Goal: Transaction & Acquisition: Purchase product/service

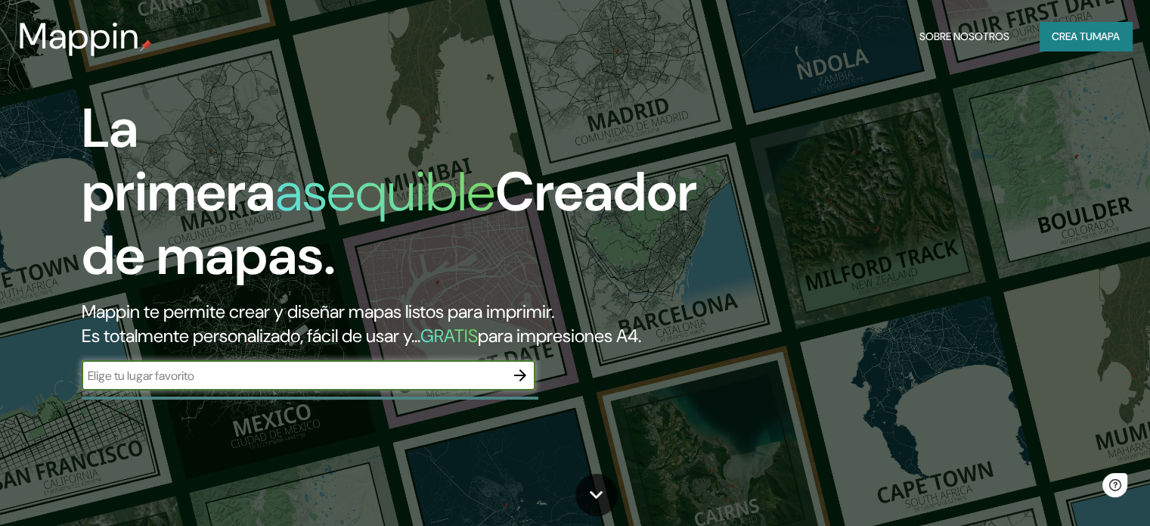
click at [450, 384] on input "text" at bounding box center [293, 375] width 423 height 17
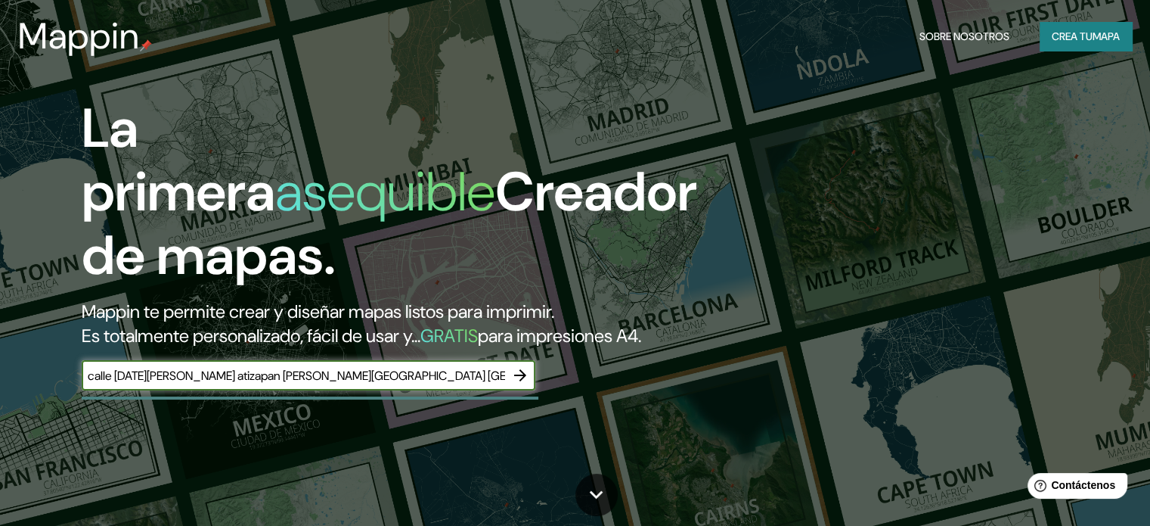
type input "calle [DATE][PERSON_NAME] atizapan [PERSON_NAME][GEOGRAPHIC_DATA] [GEOGRAPHIC_D…"
click at [509, 390] on button "button" at bounding box center [520, 375] width 30 height 30
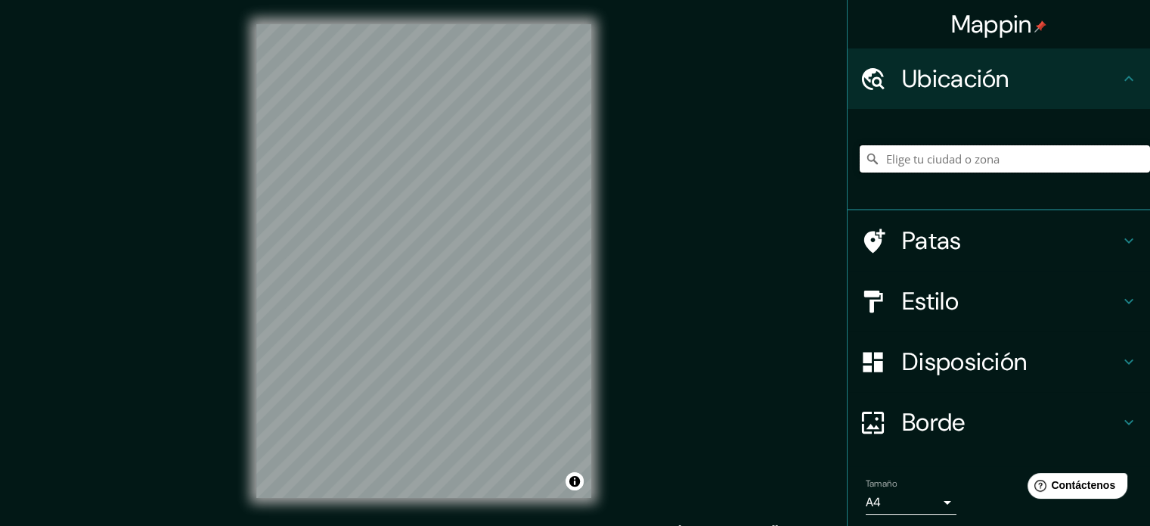
click at [982, 153] on input "Elige tu ciudad o zona" at bounding box center [1005, 158] width 290 height 27
click at [980, 157] on input "Elige tu ciudad o zona" at bounding box center [1005, 158] width 290 height 27
type input "a"
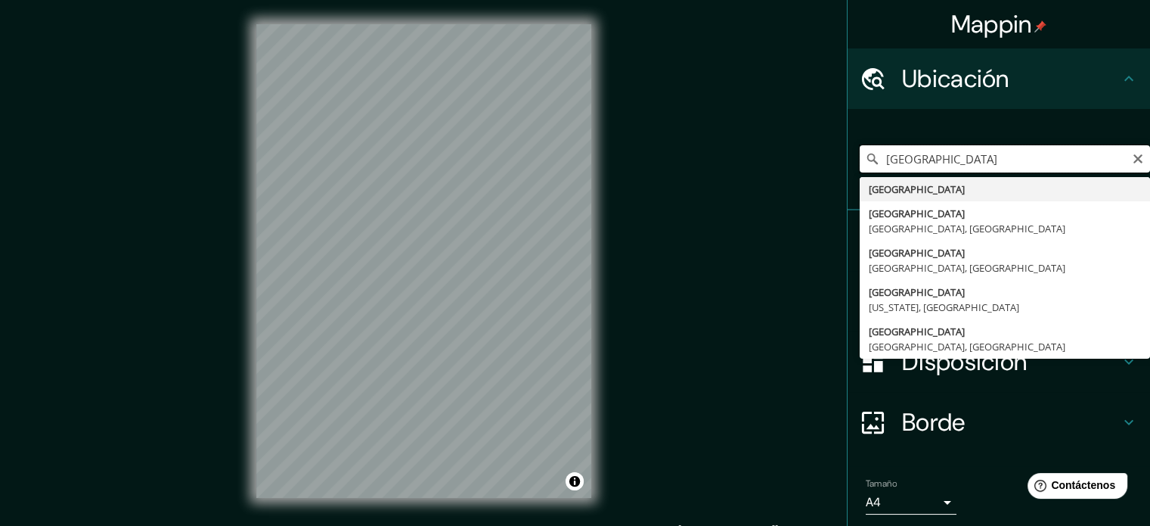
click at [924, 160] on input "[GEOGRAPHIC_DATA]" at bounding box center [1005, 158] width 290 height 27
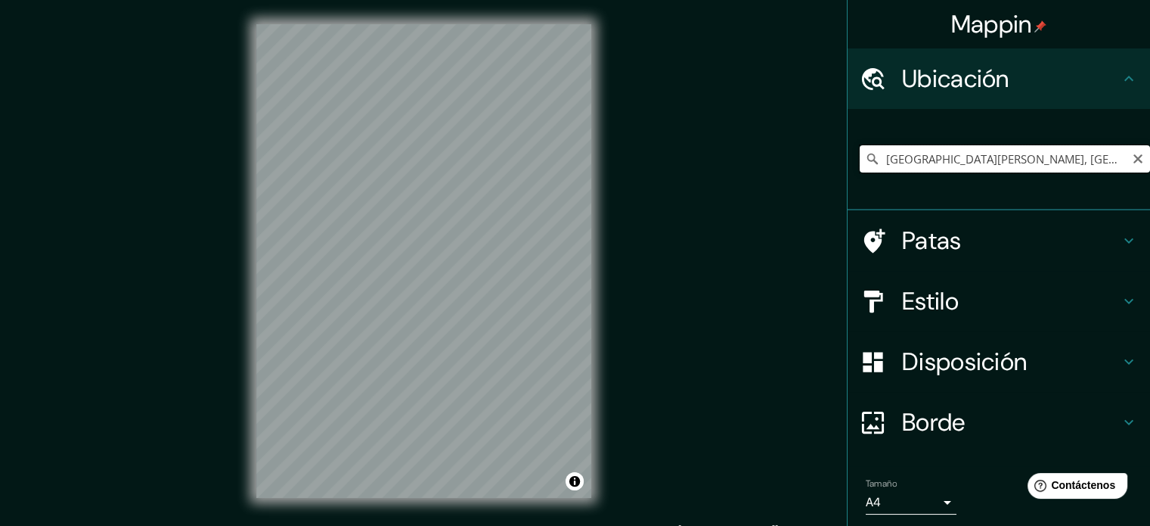
click at [1031, 164] on input "[GEOGRAPHIC_DATA][PERSON_NAME], [GEOGRAPHIC_DATA], [GEOGRAPHIC_DATA]" at bounding box center [1005, 158] width 290 height 27
drag, startPoint x: 991, startPoint y: 160, endPoint x: 1110, endPoint y: 175, distance: 119.7
click at [1110, 175] on div "[GEOGRAPHIC_DATA][PERSON_NAME], [GEOGRAPHIC_DATA], [GEOGRAPHIC_DATA]" at bounding box center [1005, 159] width 290 height 76
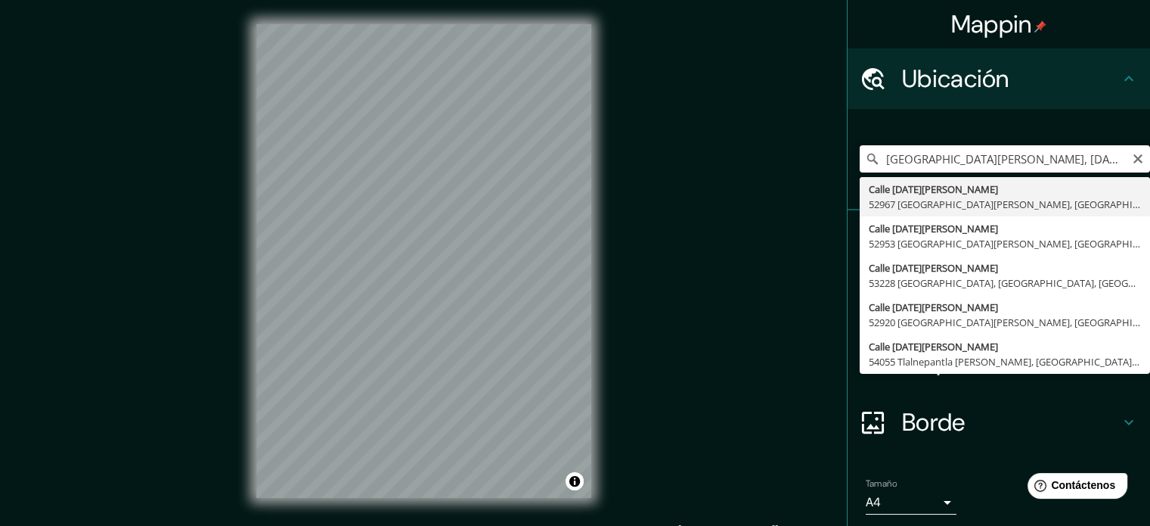
type input "Calle [DATE][PERSON_NAME], 52967 [GEOGRAPHIC_DATA][PERSON_NAME], [GEOGRAPHIC_DA…"
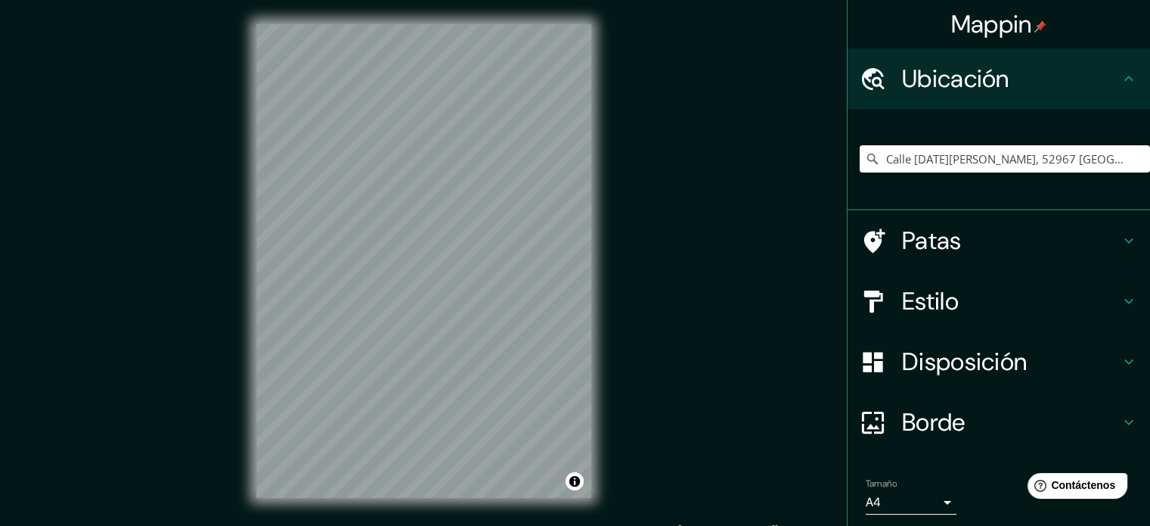
scroll to position [20, 0]
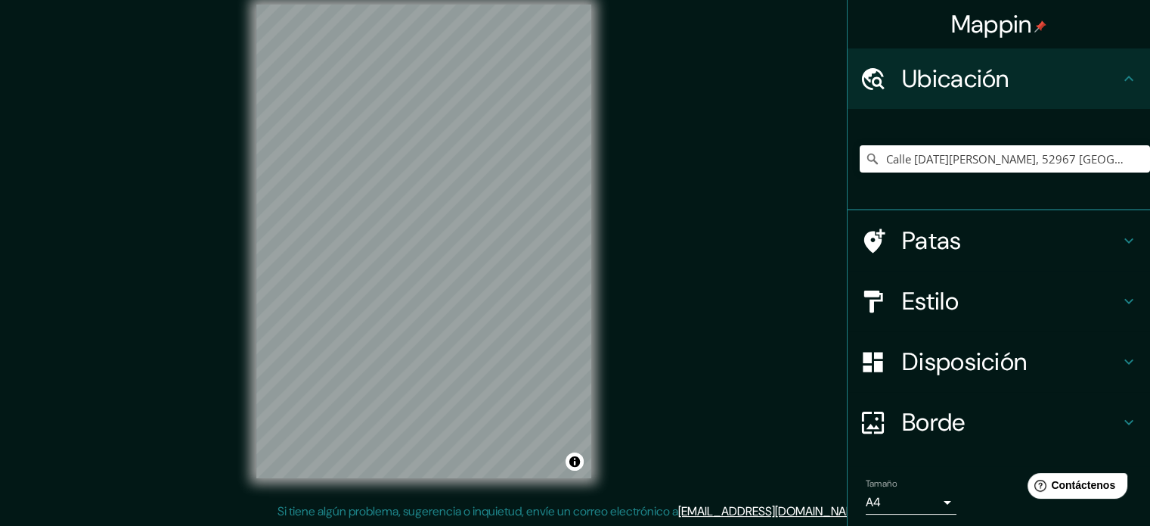
click at [1126, 240] on div "Patas" at bounding box center [999, 240] width 302 height 60
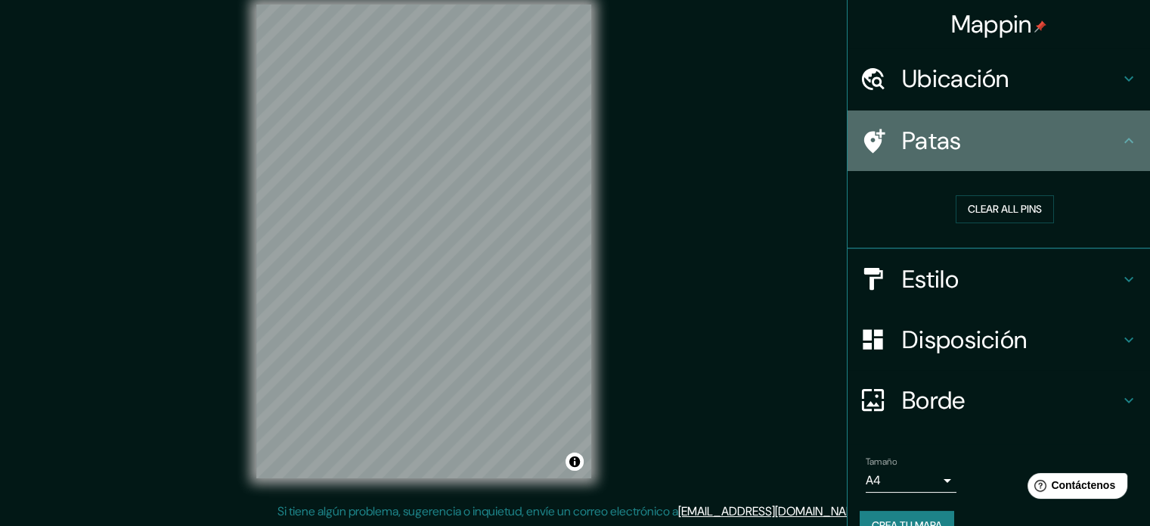
click at [1120, 141] on icon at bounding box center [1129, 141] width 18 height 18
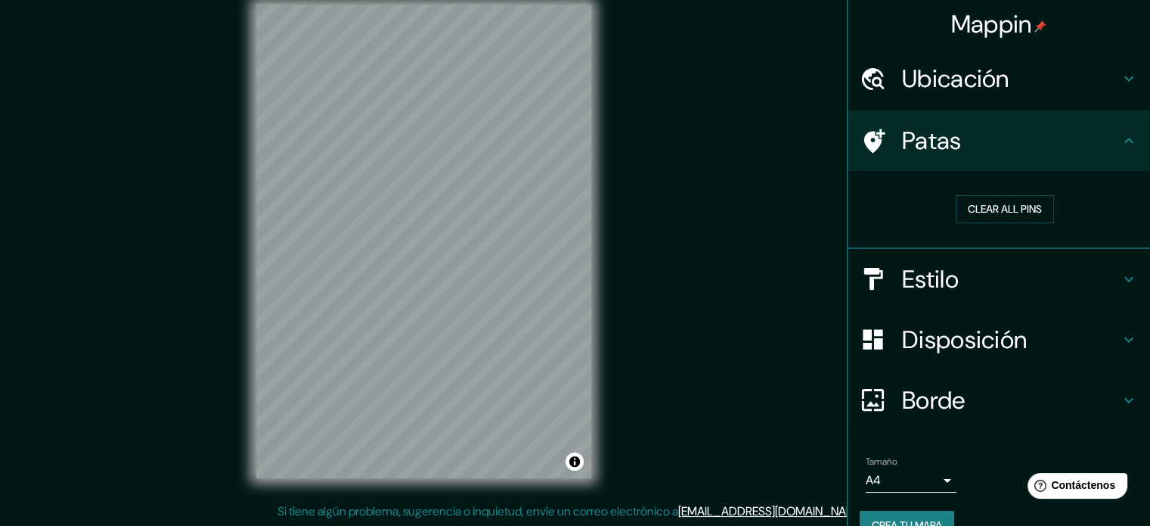
click at [1120, 280] on icon at bounding box center [1129, 279] width 18 height 18
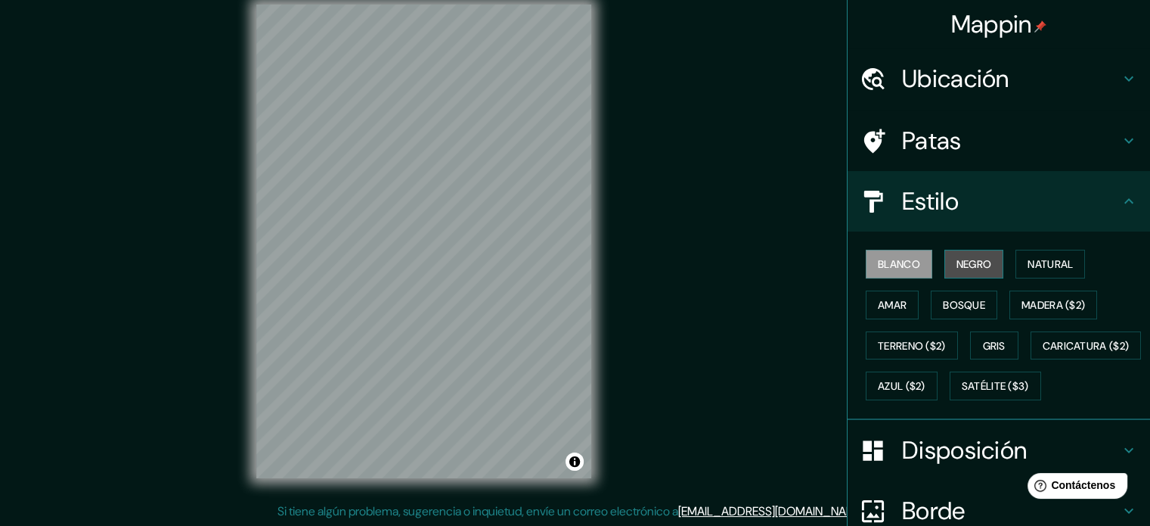
click at [960, 262] on font "Negro" at bounding box center [975, 264] width 36 height 14
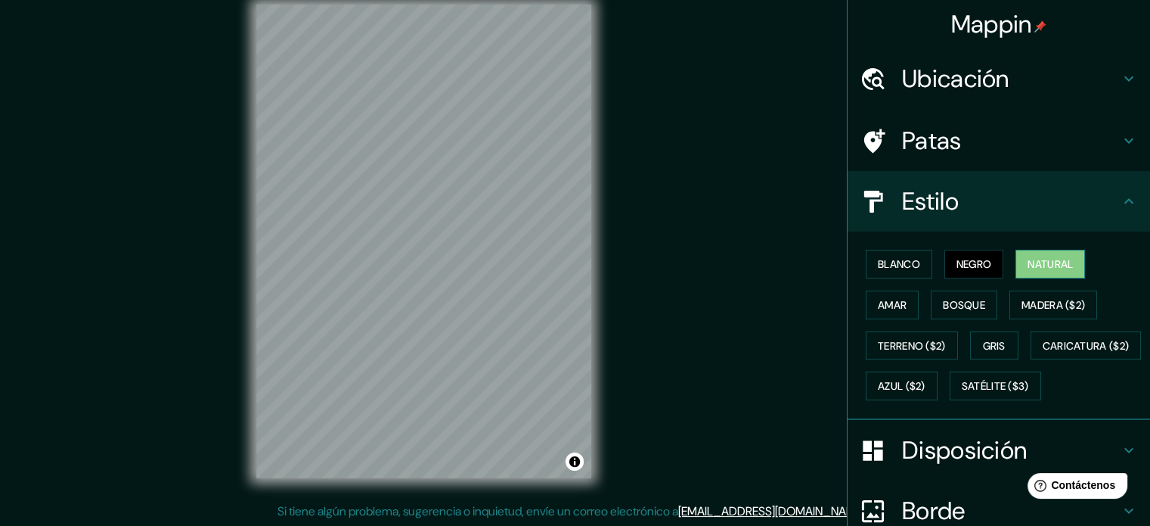
click at [1028, 265] on font "Natural" at bounding box center [1050, 264] width 45 height 14
click at [901, 302] on button "Amar" at bounding box center [892, 304] width 53 height 29
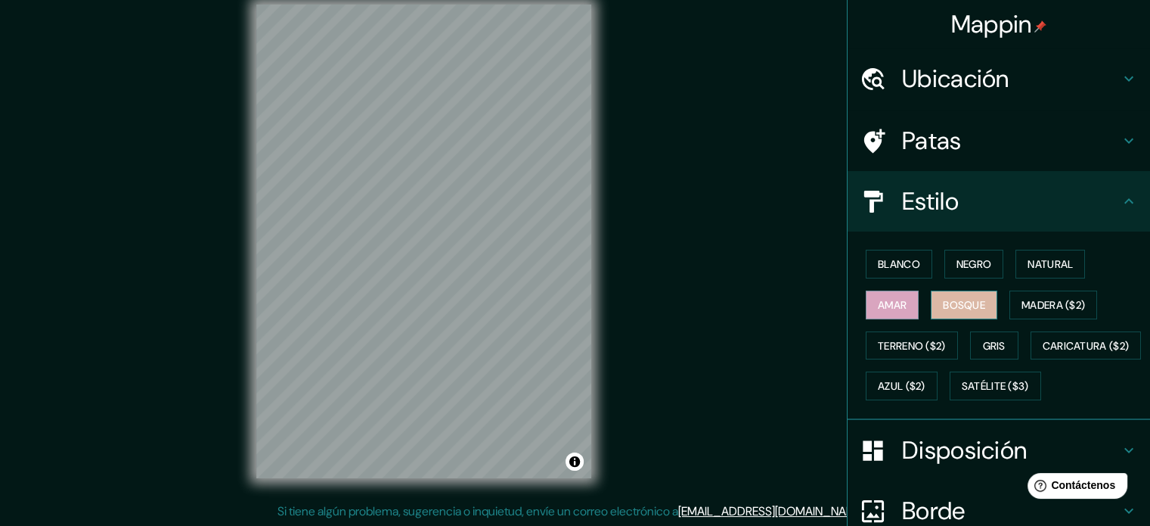
click at [948, 312] on font "Bosque" at bounding box center [964, 305] width 42 height 20
click at [1025, 304] on font "Madera ($2)" at bounding box center [1054, 305] width 64 height 14
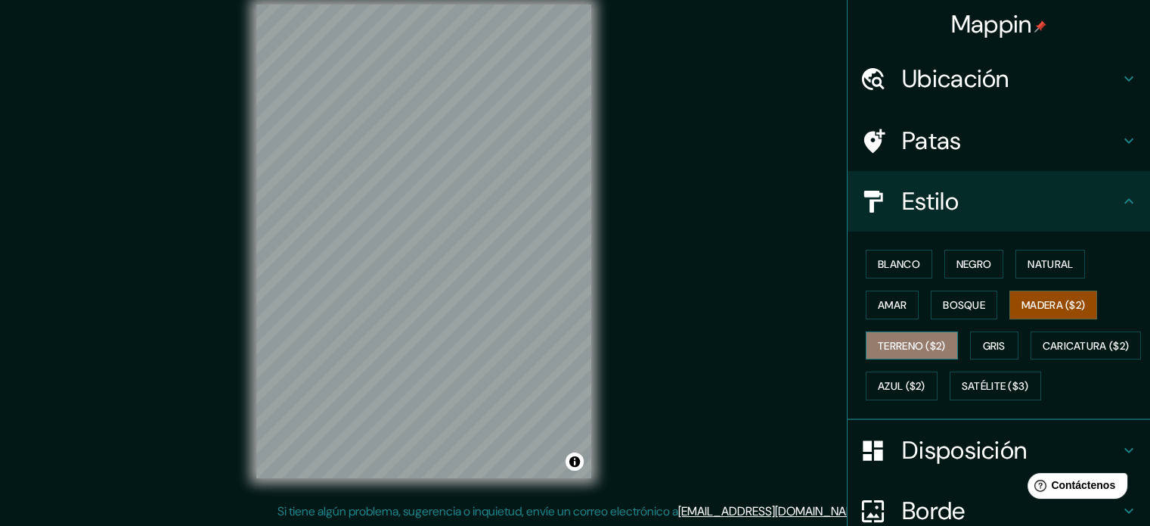
click at [936, 349] on font "Terreno ($2)" at bounding box center [912, 346] width 68 height 14
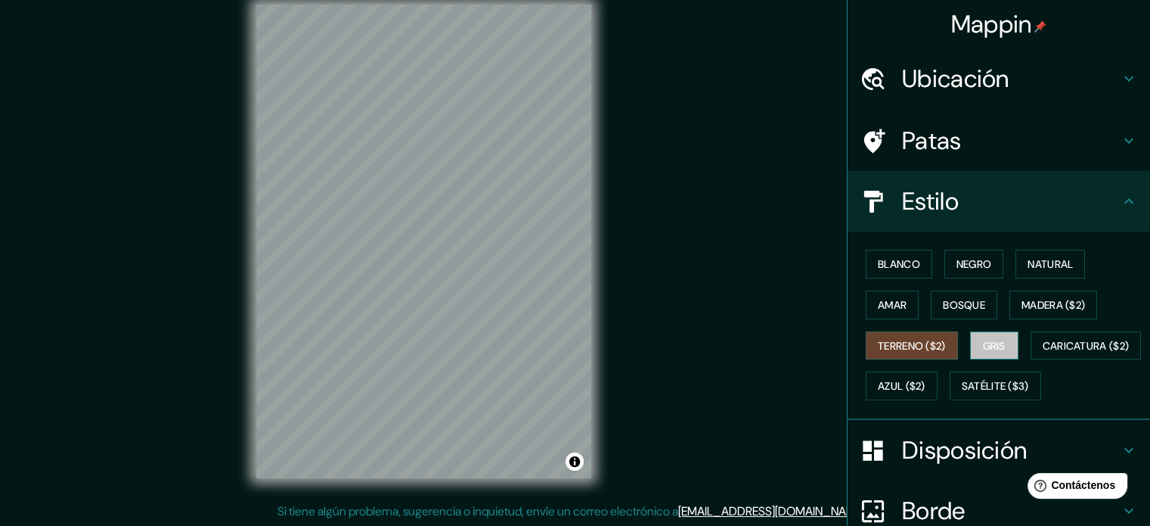
click at [995, 351] on font "Gris" at bounding box center [994, 346] width 23 height 20
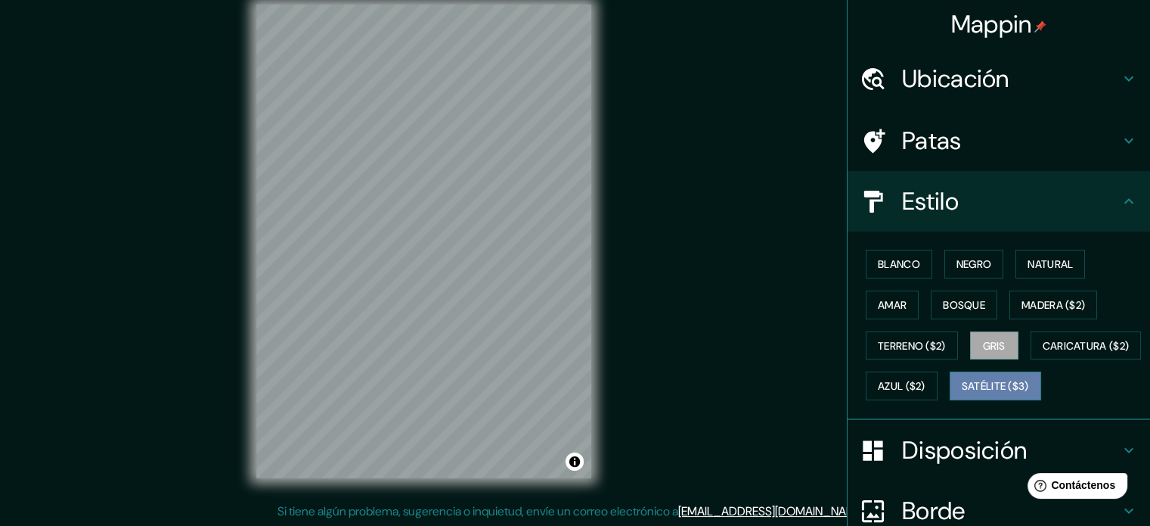
click at [962, 393] on font "Satélite ($3)" at bounding box center [995, 387] width 67 height 14
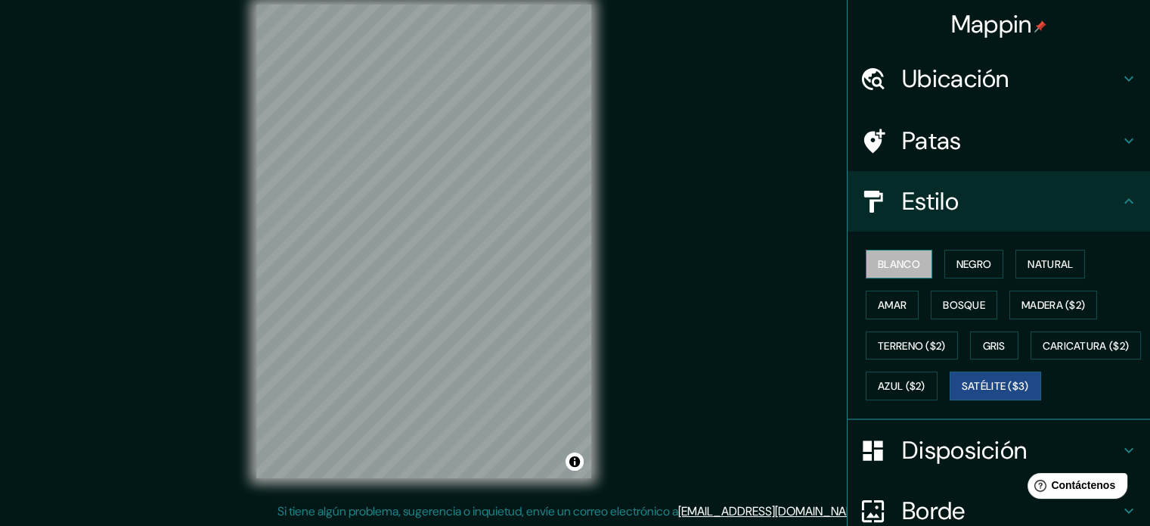
click at [913, 271] on button "Blanco" at bounding box center [899, 264] width 67 height 29
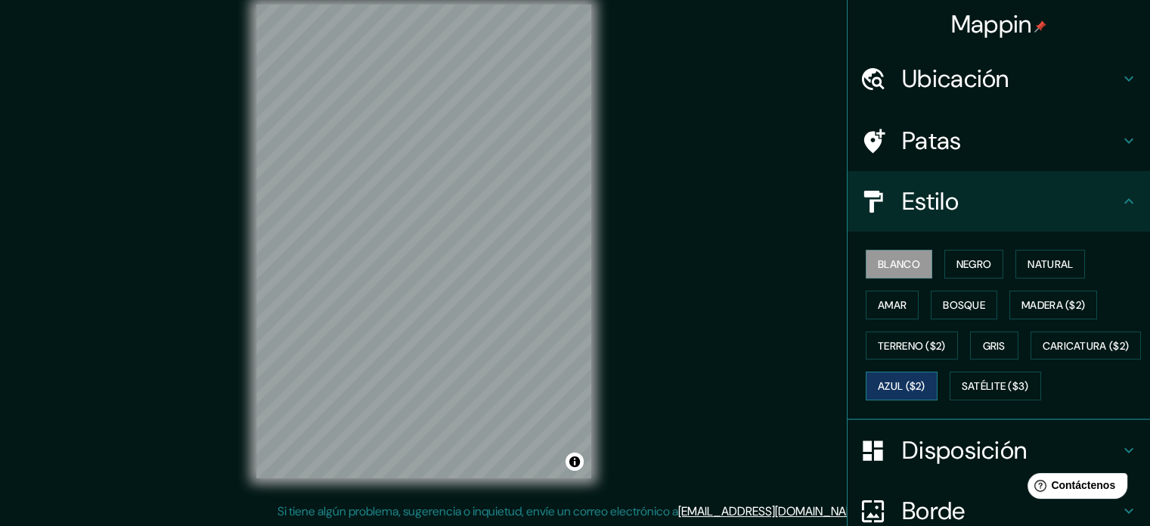
click at [938, 375] on button "Azul ($2)" at bounding box center [902, 385] width 72 height 29
click at [883, 264] on font "Blanco" at bounding box center [899, 264] width 42 height 14
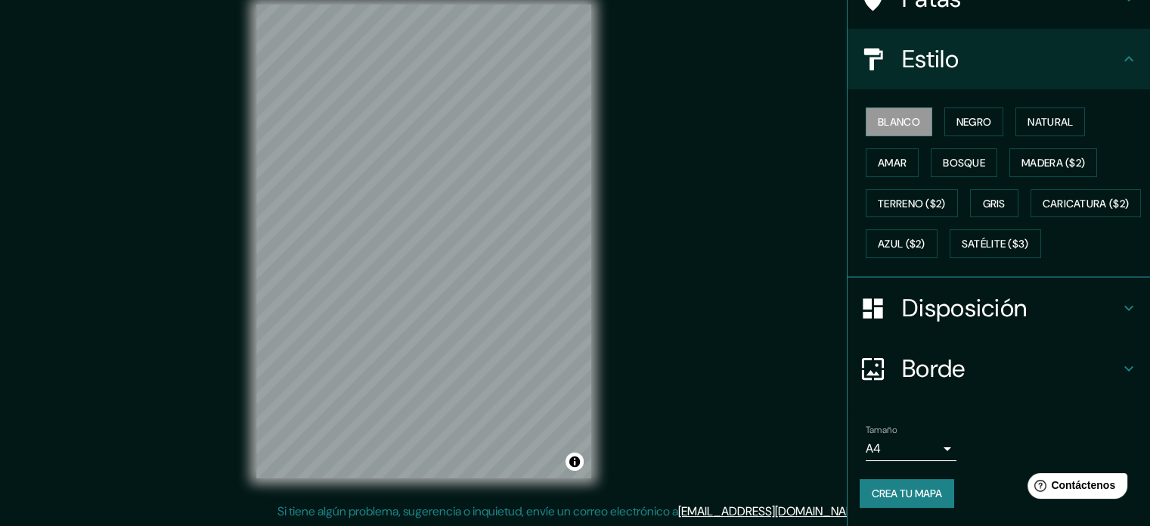
scroll to position [178, 0]
click at [1107, 305] on h4 "Disposición" at bounding box center [1011, 308] width 218 height 30
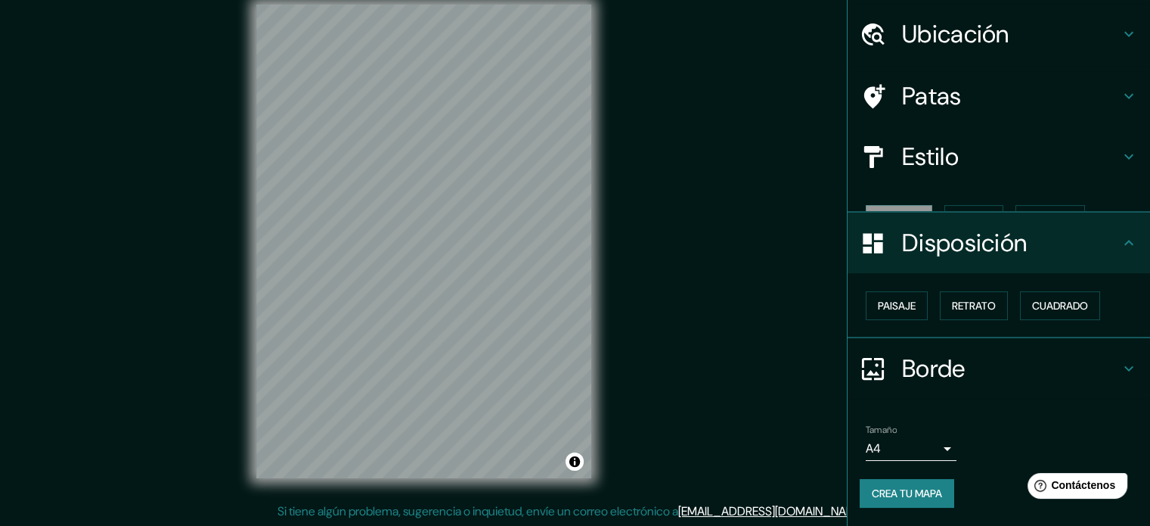
scroll to position [18, 0]
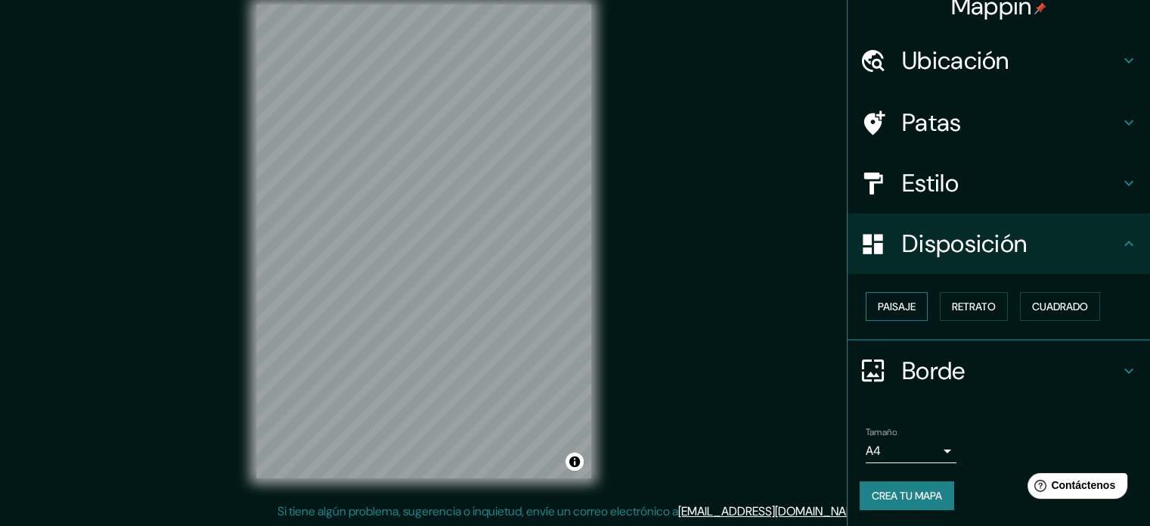
click at [895, 302] on font "Paisaje" at bounding box center [897, 306] width 38 height 14
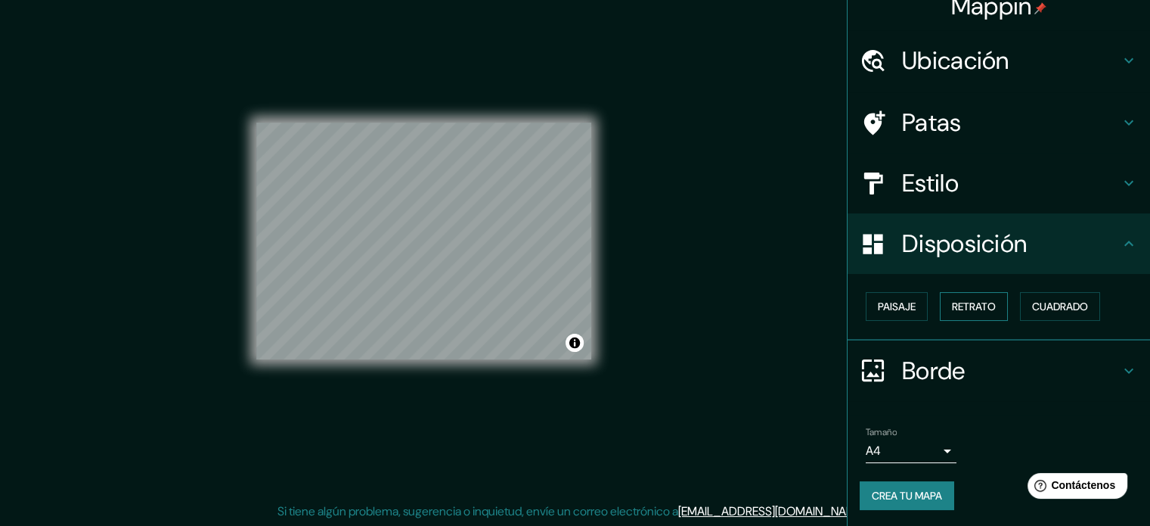
click at [960, 308] on font "Retrato" at bounding box center [974, 306] width 44 height 14
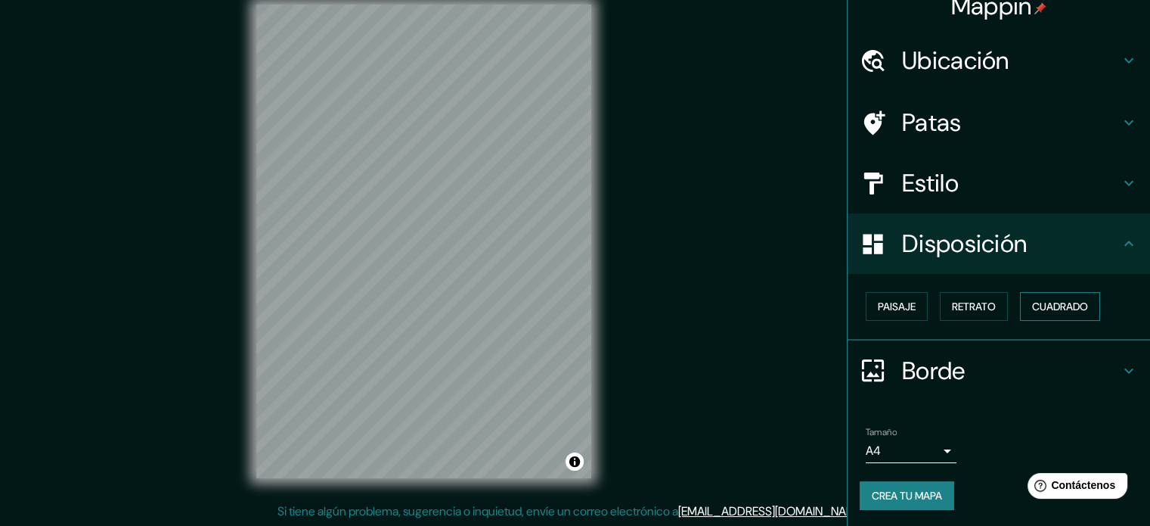
click at [1063, 314] on font "Cuadrado" at bounding box center [1060, 306] width 56 height 20
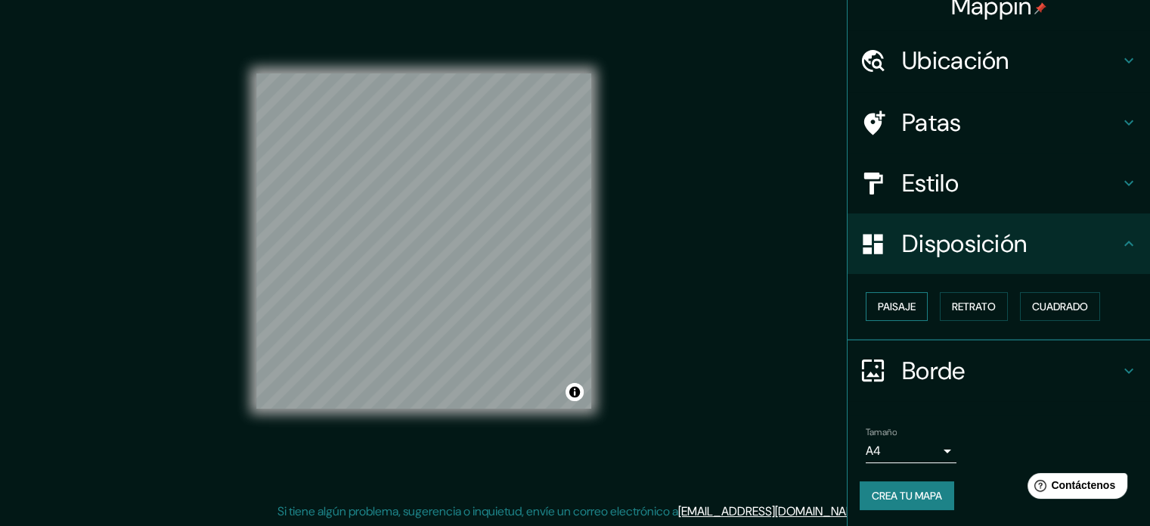
click at [895, 305] on font "Paisaje" at bounding box center [897, 306] width 38 height 14
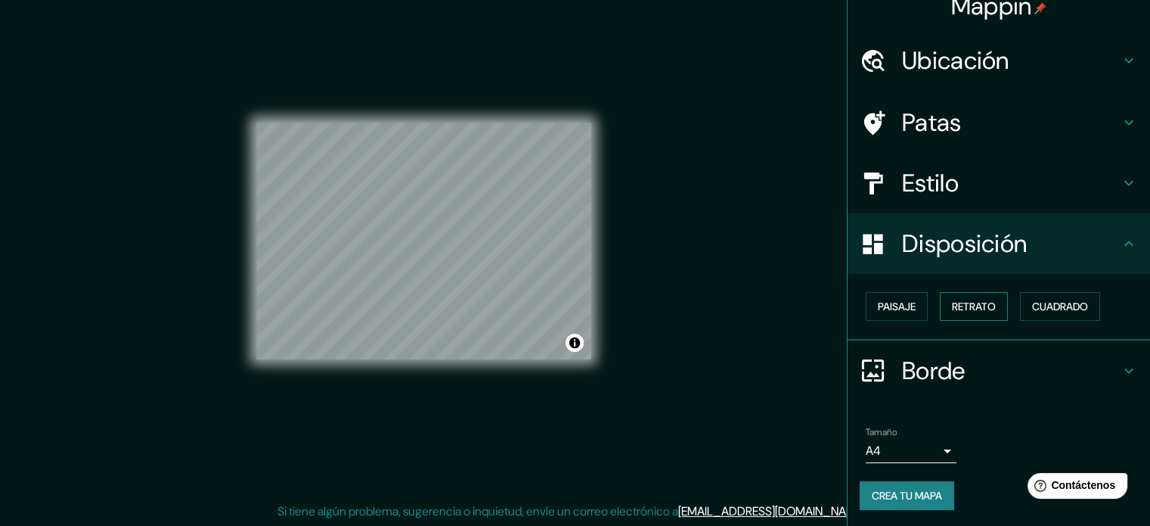
click at [971, 296] on font "Retrato" at bounding box center [974, 306] width 44 height 20
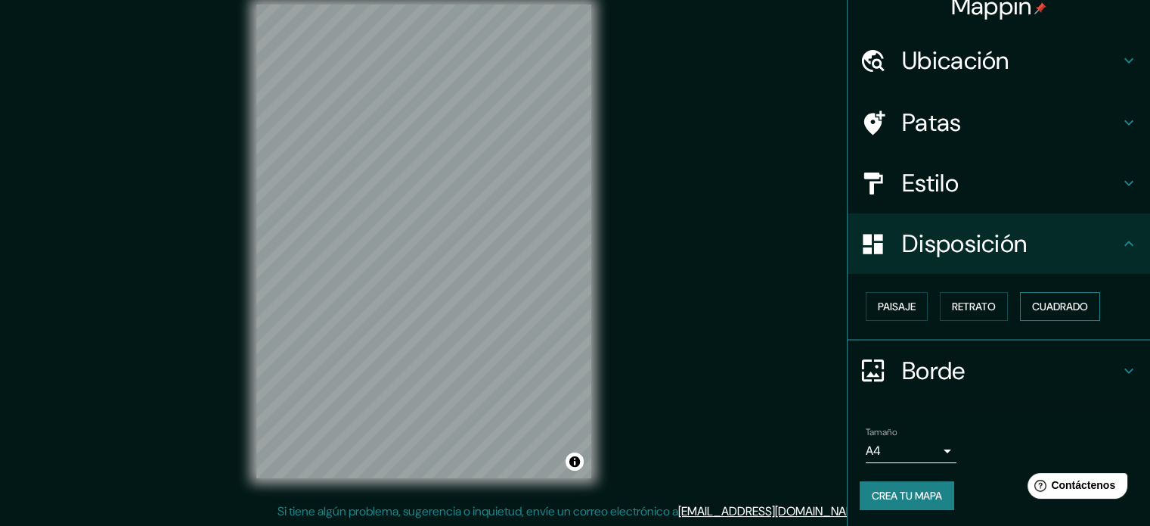
click at [1039, 309] on font "Cuadrado" at bounding box center [1060, 306] width 56 height 14
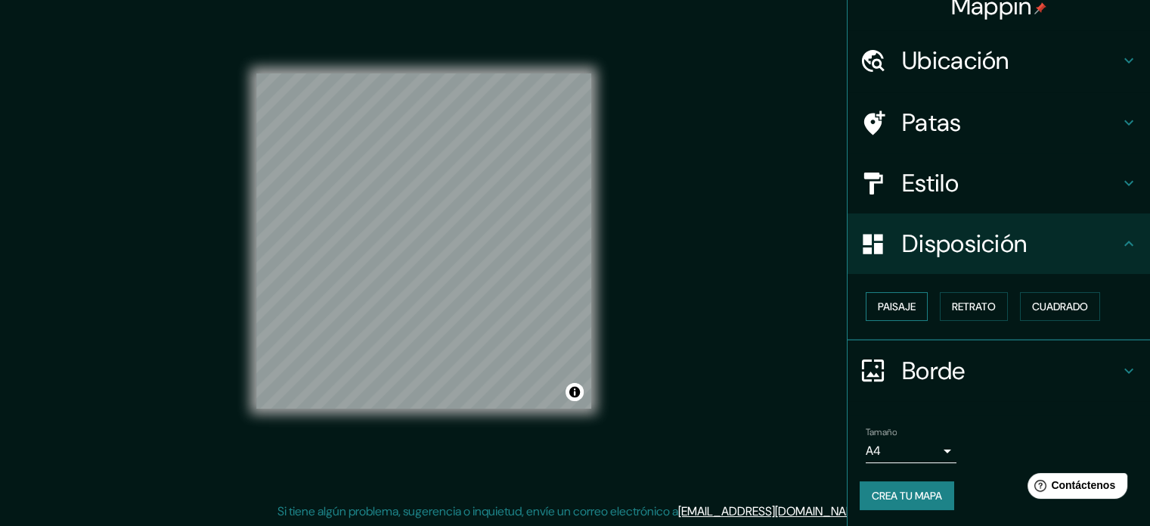
click at [889, 314] on font "Paisaje" at bounding box center [897, 306] width 38 height 20
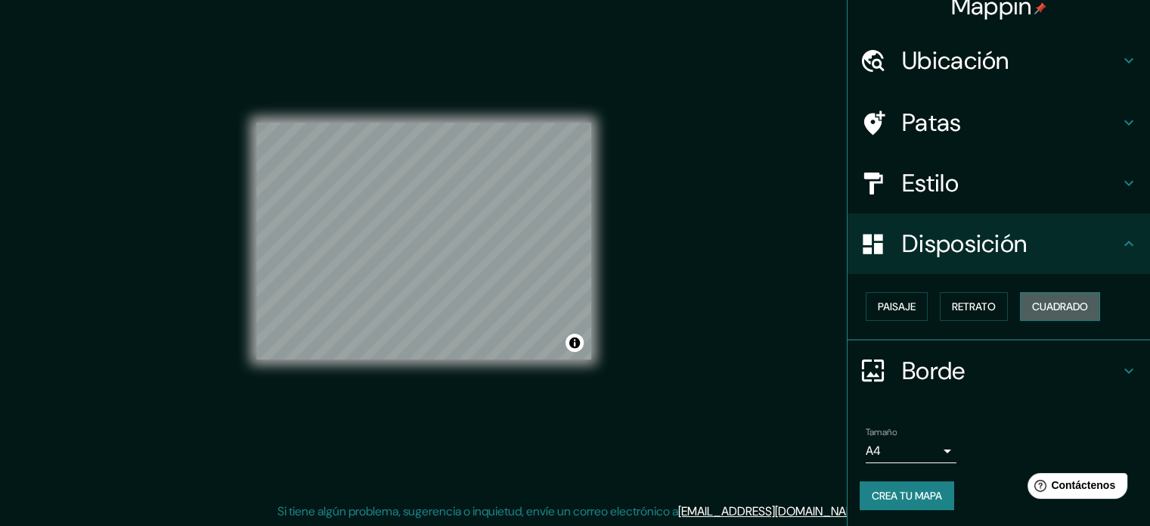
click at [1033, 299] on font "Cuadrado" at bounding box center [1060, 306] width 56 height 14
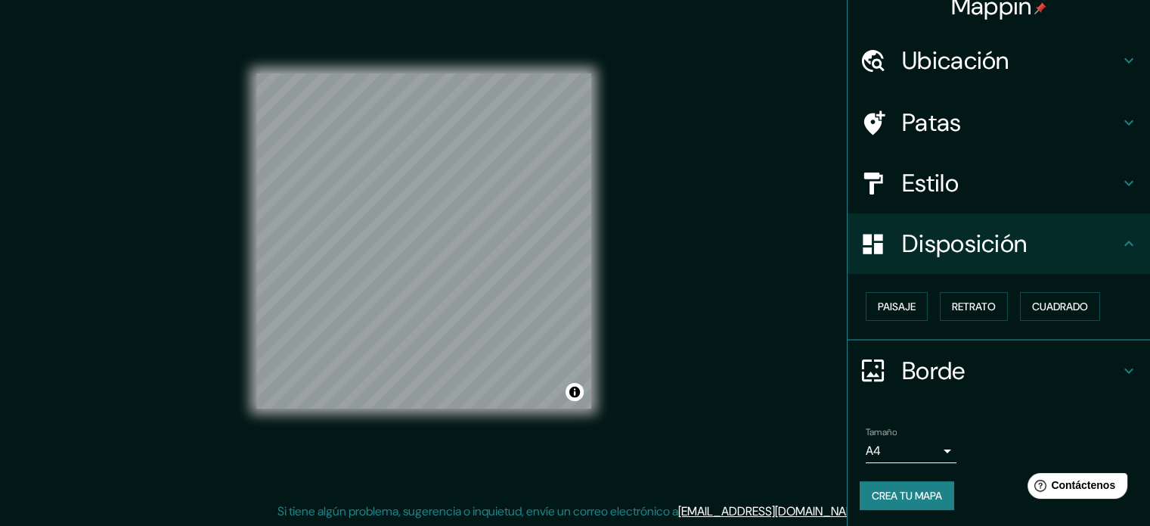
click at [1107, 359] on h4 "Borde" at bounding box center [1011, 370] width 218 height 30
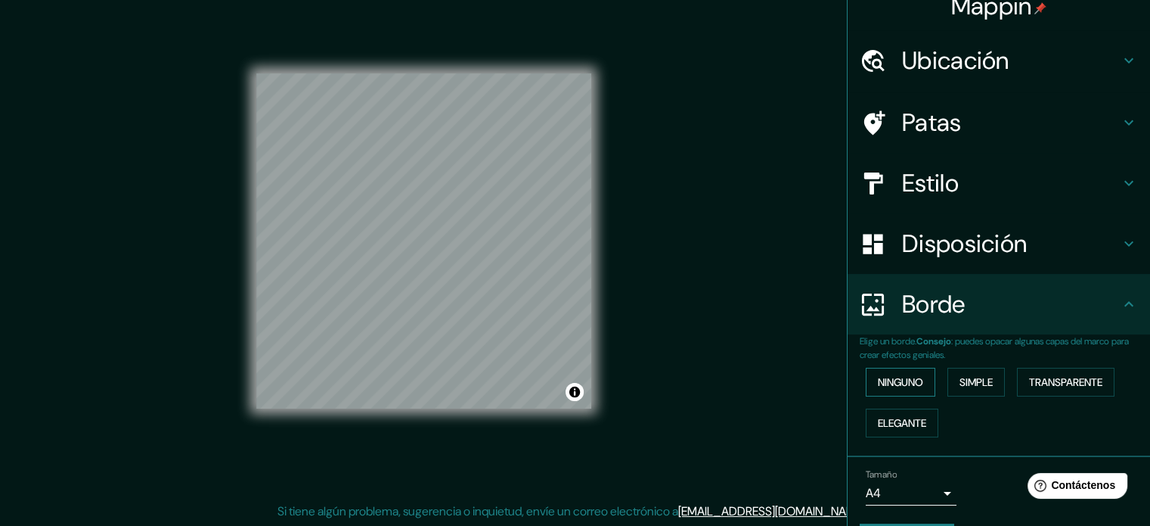
click at [904, 382] on font "Ninguno" at bounding box center [900, 382] width 45 height 14
click at [962, 375] on font "Simple" at bounding box center [976, 382] width 33 height 14
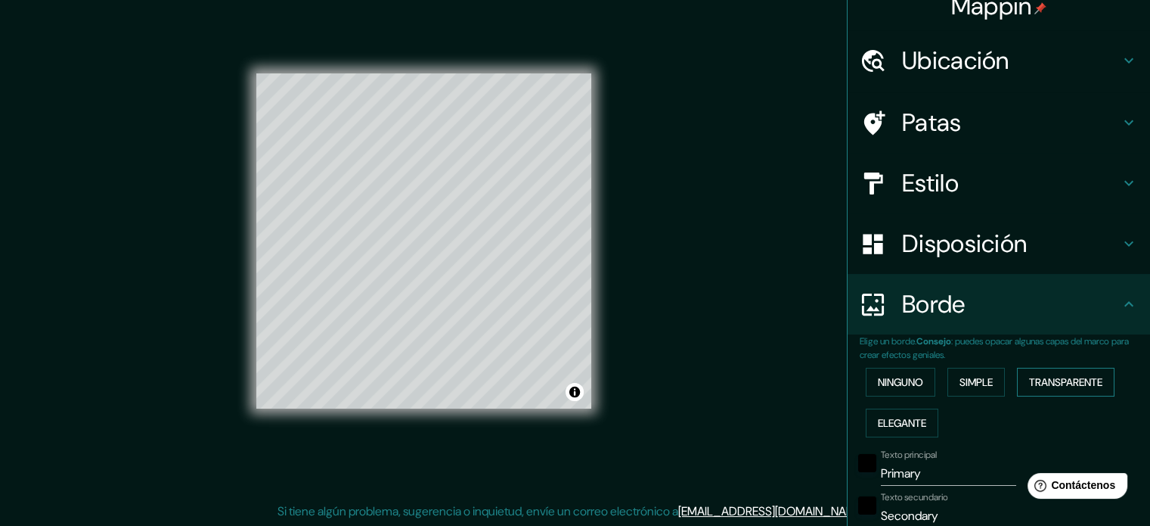
click at [1054, 387] on font "Transparente" at bounding box center [1065, 382] width 73 height 14
click at [904, 423] on font "Elegante" at bounding box center [902, 423] width 48 height 14
click at [904, 381] on font "Ninguno" at bounding box center [900, 382] width 45 height 14
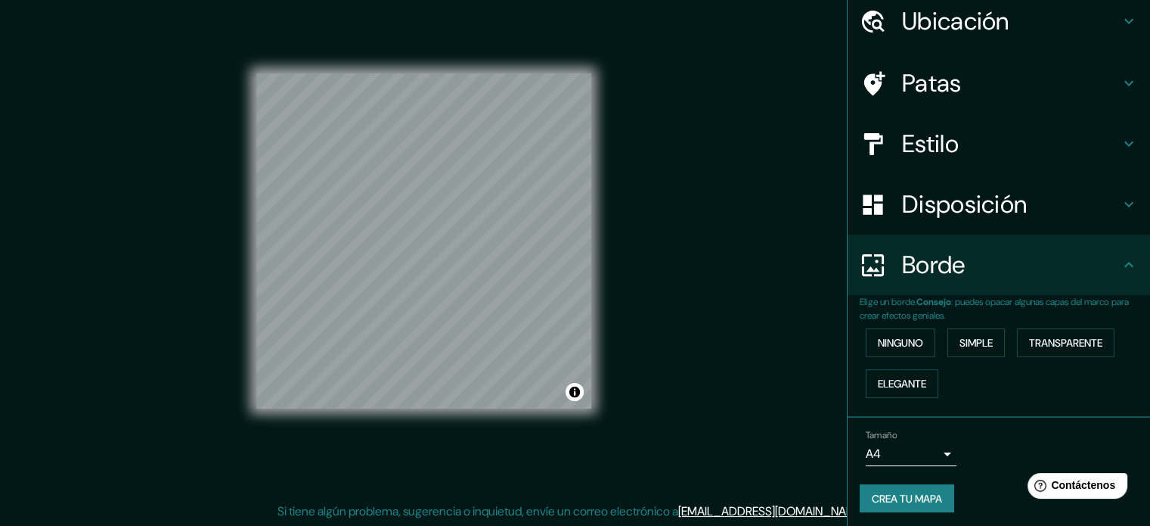
scroll to position [60, 0]
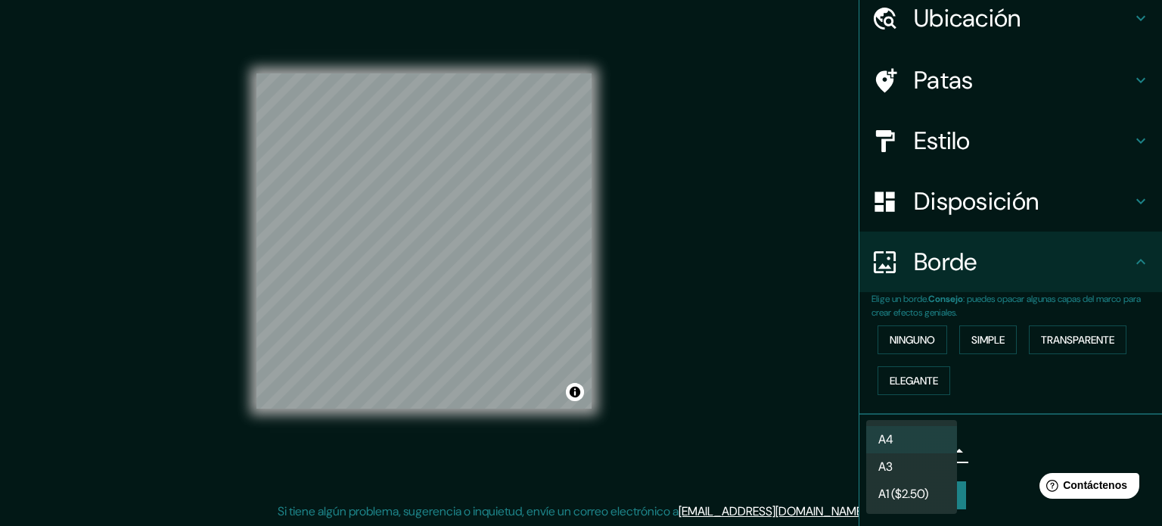
click at [938, 447] on body "Mappin Ubicación [STREET_ADDRESS][DATE][PERSON_NAME][PERSON_NAME] Patas Estilo …" at bounding box center [581, 243] width 1162 height 526
click at [919, 442] on li "A4" at bounding box center [911, 440] width 91 height 28
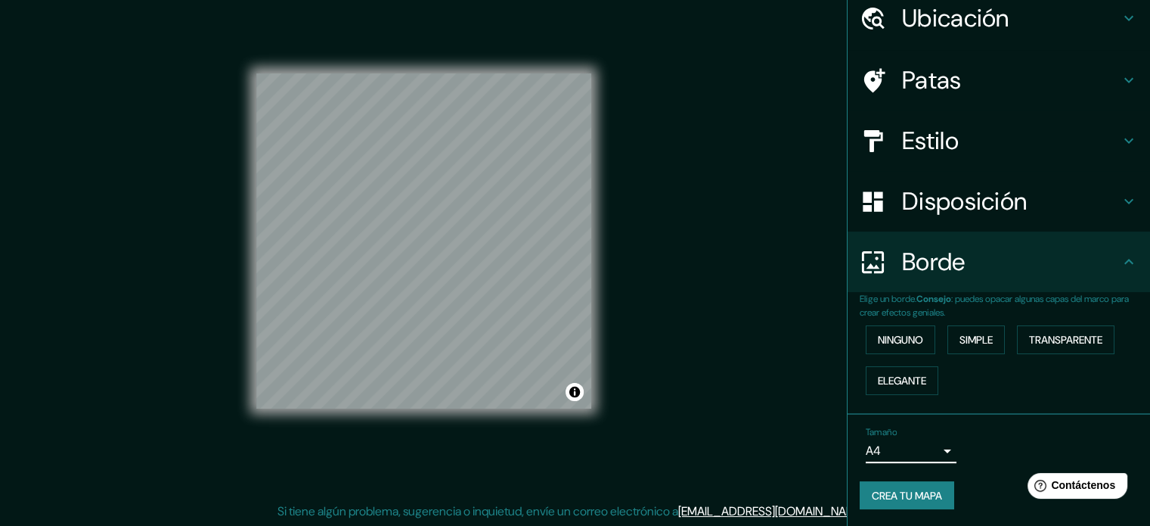
click at [923, 489] on font "Crea tu mapa" at bounding box center [907, 496] width 70 height 14
click at [916, 491] on font "Crea tu mapa" at bounding box center [907, 496] width 70 height 14
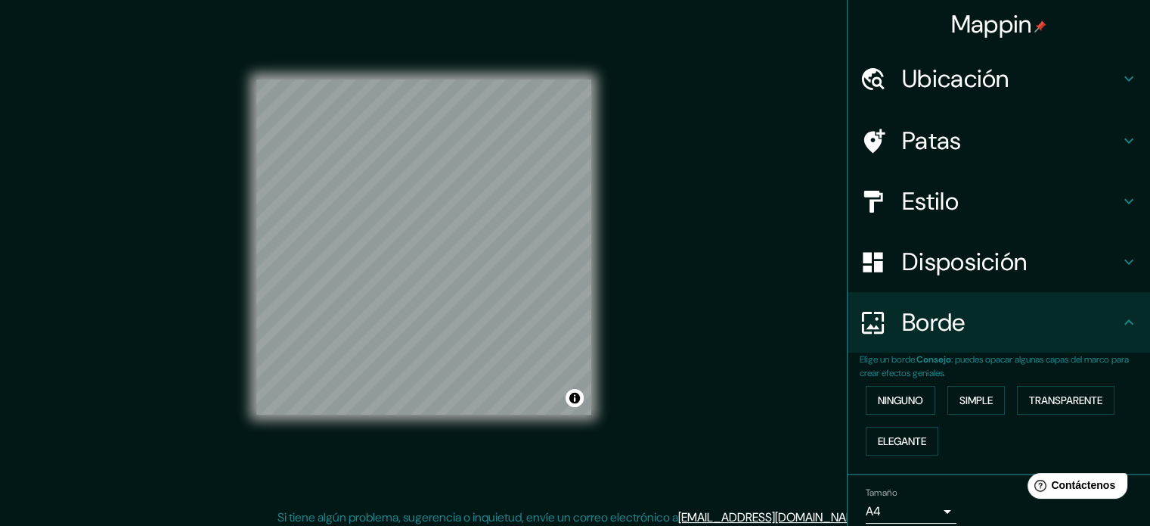
scroll to position [0, 0]
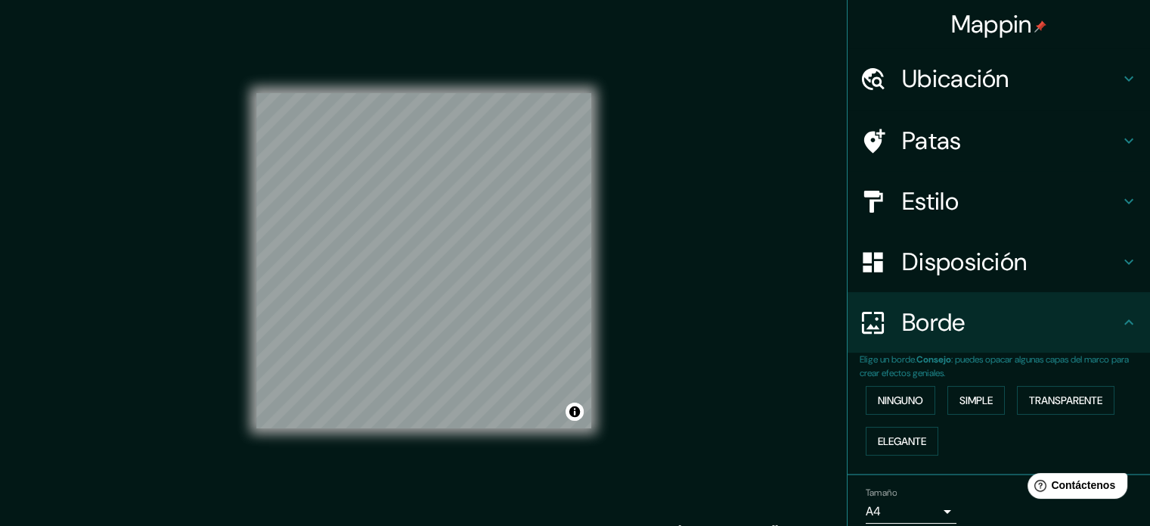
click at [1139, 514] on div at bounding box center [1139, 514] width 0 height 0
